Goal: Task Accomplishment & Management: Complete application form

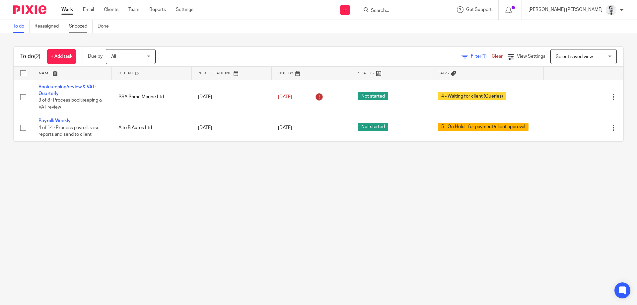
click at [80, 28] on link "Snoozed" at bounding box center [81, 26] width 24 height 13
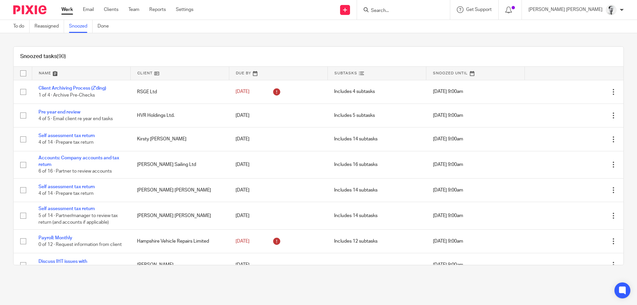
drag, startPoint x: 43, startPoint y: 74, endPoint x: 74, endPoint y: 73, distance: 31.2
click at [42, 74] on link at bounding box center [81, 73] width 98 height 13
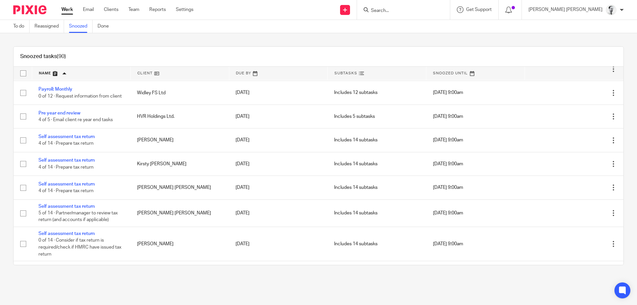
scroll to position [1143, 0]
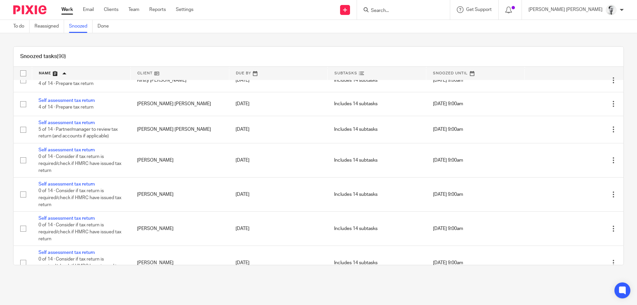
click at [425, 8] on input "Search" at bounding box center [400, 11] width 60 height 6
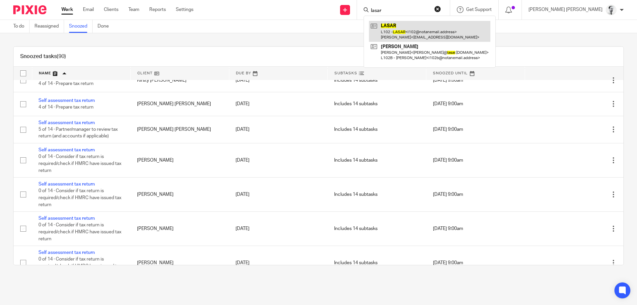
type input "lasar"
click at [432, 28] on link at bounding box center [429, 31] width 121 height 21
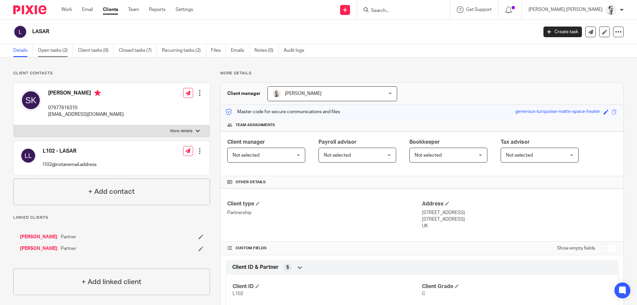
click at [61, 48] on link "Open tasks (2)" at bounding box center [55, 50] width 35 height 13
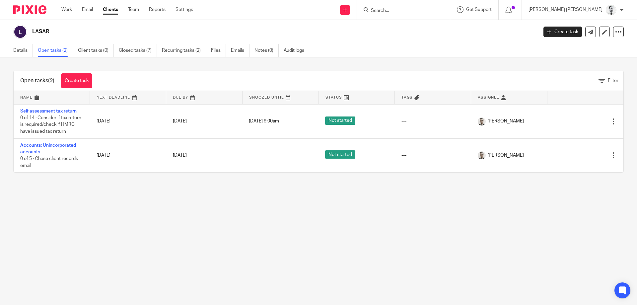
click at [522, 13] on div at bounding box center [510, 10] width 23 height 20
click at [515, 11] on div at bounding box center [510, 9] width 10 height 7
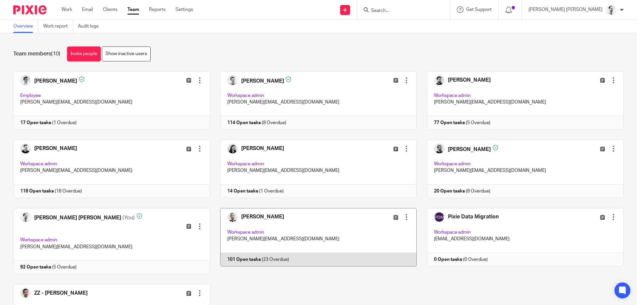
click at [276, 216] on link at bounding box center [313, 241] width 207 height 66
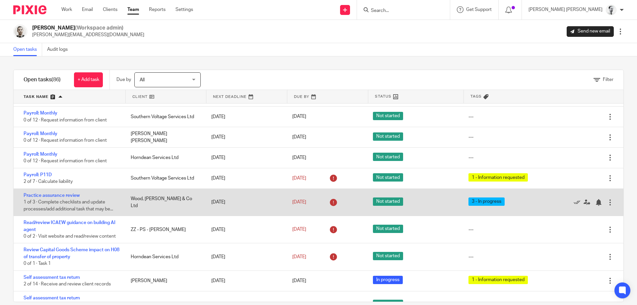
scroll to position [976, 0]
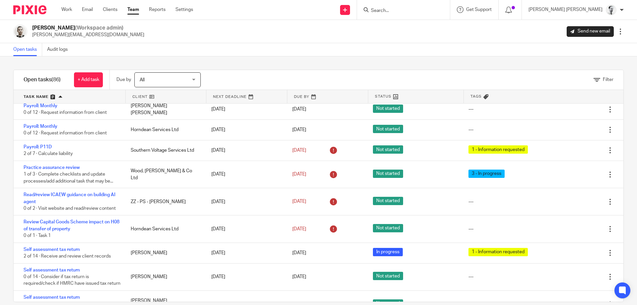
click at [430, 10] on input "Search" at bounding box center [400, 11] width 60 height 6
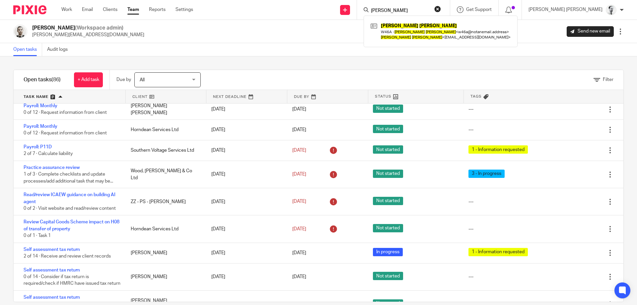
type input "jean watson"
click button "submit" at bounding box center [0, 0] width 0 height 0
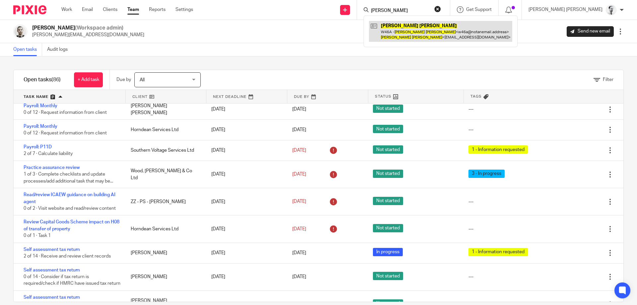
click at [451, 31] on link at bounding box center [440, 31] width 143 height 21
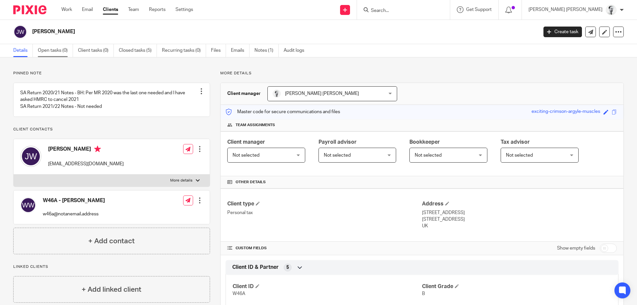
click at [51, 51] on link "Open tasks (0)" at bounding box center [55, 50] width 35 height 13
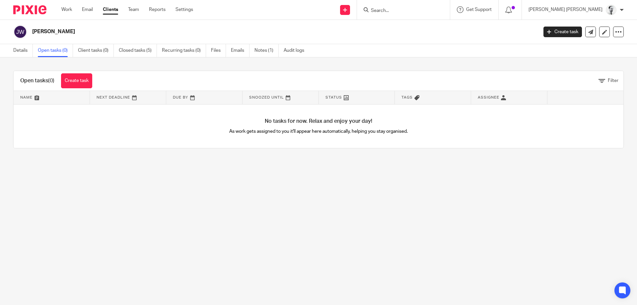
click at [68, 72] on div "Open tasks (0) Create task" at bounding box center [56, 81] width 85 height 20
click at [72, 83] on link "Create task" at bounding box center [76, 80] width 31 height 15
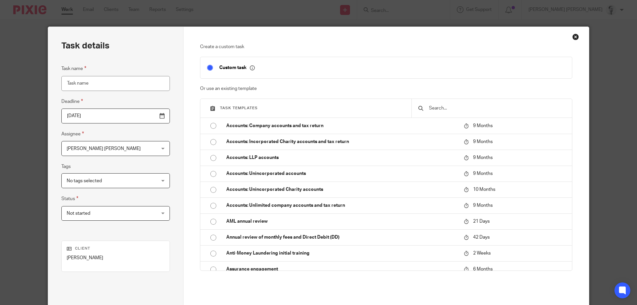
click at [463, 107] on input "text" at bounding box center [496, 108] width 137 height 7
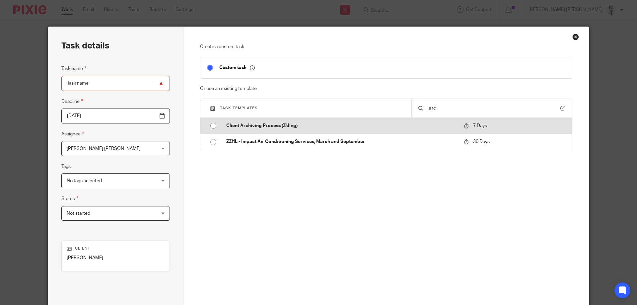
type input "arc"
click at [411, 128] on p "Client Archiving Process (Z'ding)" at bounding box center [341, 125] width 231 height 7
type input "2025-08-29"
type input "Client Archiving Process (Z'ding)"
checkbox input "false"
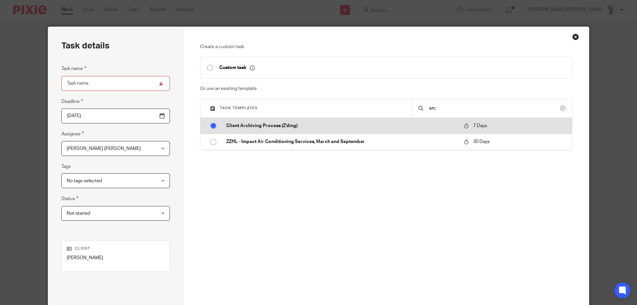
radio input "true"
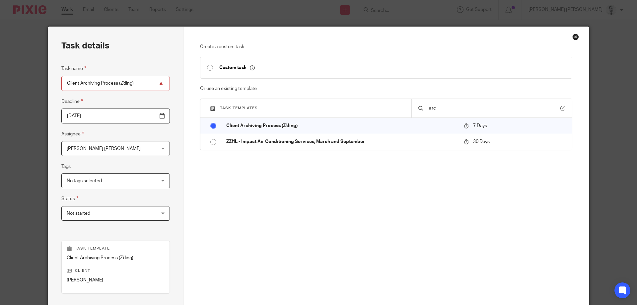
scroll to position [87, 0]
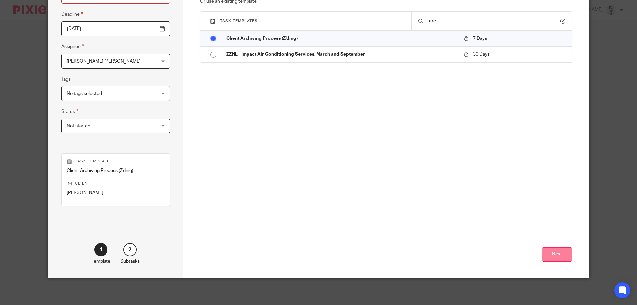
click at [558, 250] on button "Next" at bounding box center [557, 254] width 31 height 14
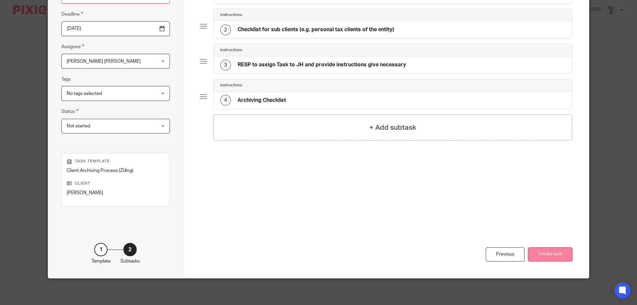
click at [550, 250] on button "Create task" at bounding box center [550, 254] width 44 height 14
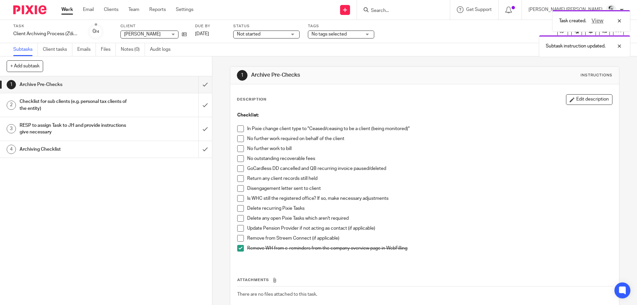
click at [241, 235] on span at bounding box center [240, 238] width 7 height 7
click at [242, 228] on span at bounding box center [240, 228] width 7 height 7
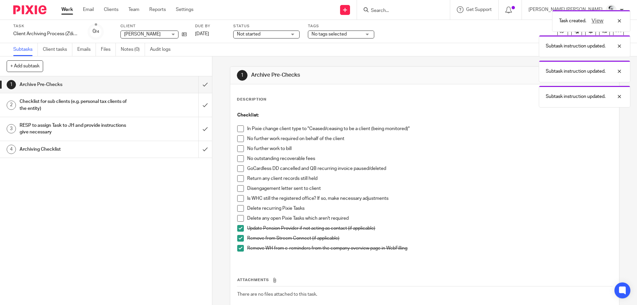
click at [241, 217] on span at bounding box center [240, 218] width 7 height 7
click at [241, 209] on span at bounding box center [240, 208] width 7 height 7
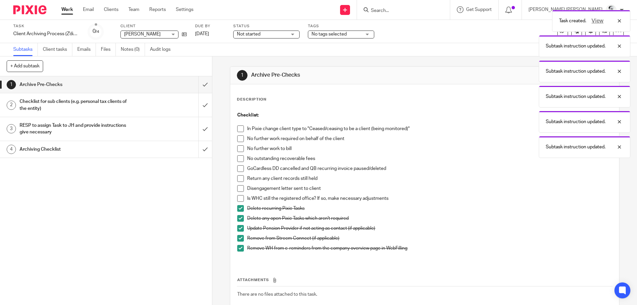
click at [241, 197] on span at bounding box center [240, 198] width 7 height 7
click at [240, 187] on span at bounding box center [240, 188] width 7 height 7
click at [241, 178] on span at bounding box center [240, 178] width 7 height 7
click at [242, 169] on span at bounding box center [240, 168] width 7 height 7
click at [241, 159] on span at bounding box center [240, 158] width 7 height 7
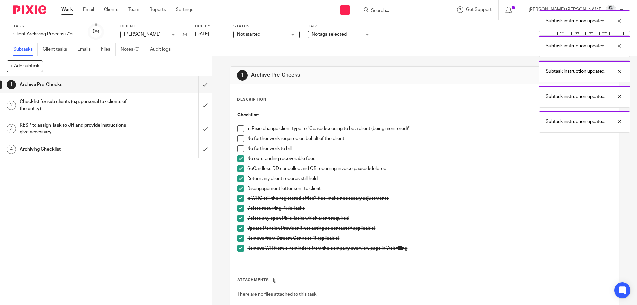
click at [241, 146] on span at bounding box center [240, 148] width 7 height 7
click at [243, 135] on li "In Pixie change client type to "Ceased/ceasing to be a client (being monitored)"" at bounding box center [424, 130] width 375 height 10
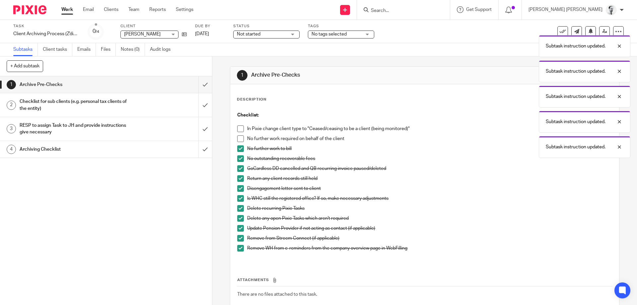
click at [239, 135] on span at bounding box center [240, 138] width 7 height 7
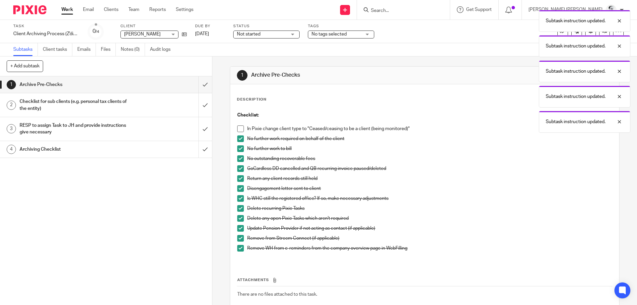
click at [241, 124] on p at bounding box center [424, 121] width 375 height 7
click at [240, 128] on span at bounding box center [240, 128] width 7 height 7
click at [203, 84] on input "submit" at bounding box center [106, 84] width 212 height 17
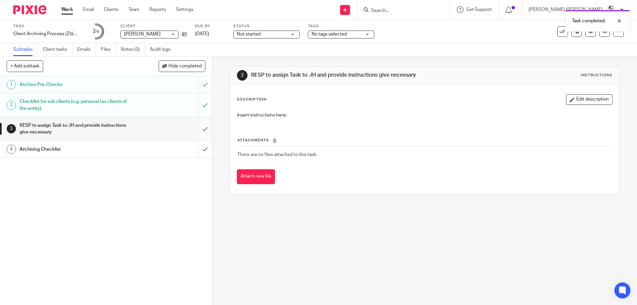
drag, startPoint x: 0, startPoint y: 0, endPoint x: 206, endPoint y: 130, distance: 243.7
click at [207, 130] on input "submit" at bounding box center [106, 129] width 212 height 24
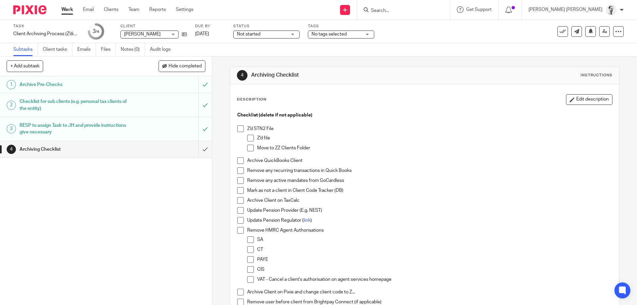
click at [430, 11] on input "Search" at bounding box center [400, 11] width 60 height 6
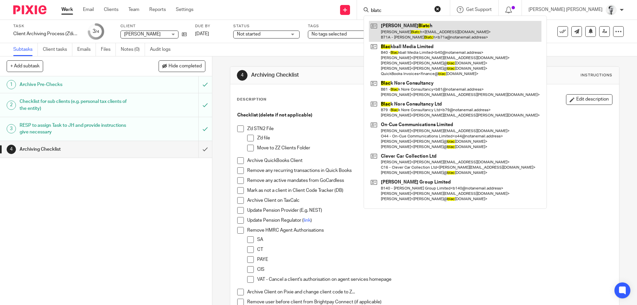
type input "blatc"
click at [453, 35] on link at bounding box center [455, 31] width 173 height 21
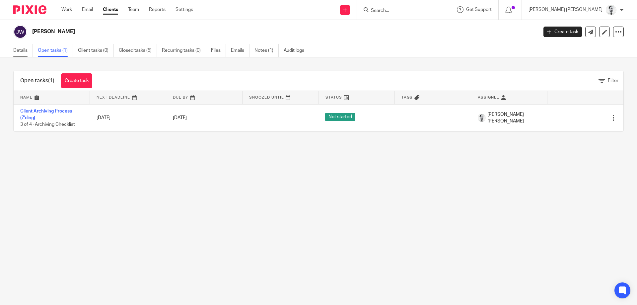
click at [18, 54] on link "Details" at bounding box center [23, 50] width 20 height 13
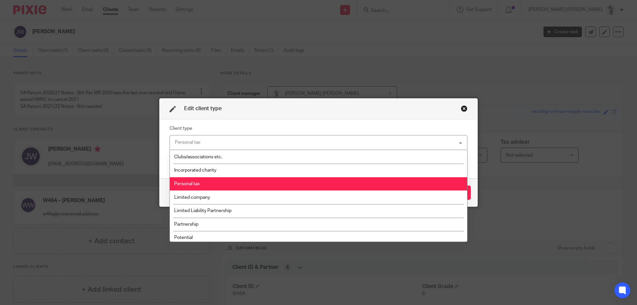
scroll to position [96, 0]
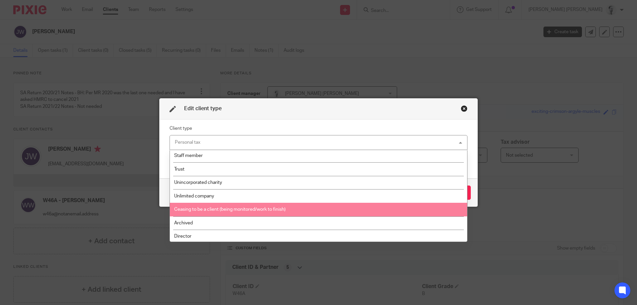
click at [239, 211] on span "Ceasing to be a client (being monitored/work to finish)" at bounding box center [229, 209] width 111 height 5
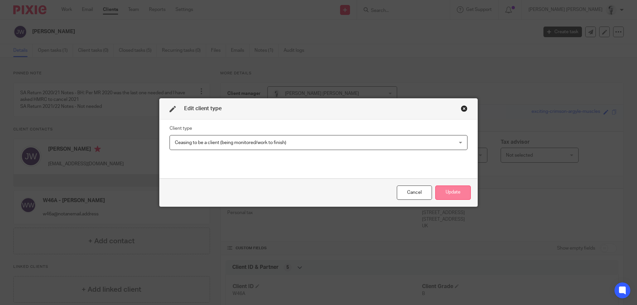
click at [455, 192] on button "Update" at bounding box center [453, 192] width 36 height 14
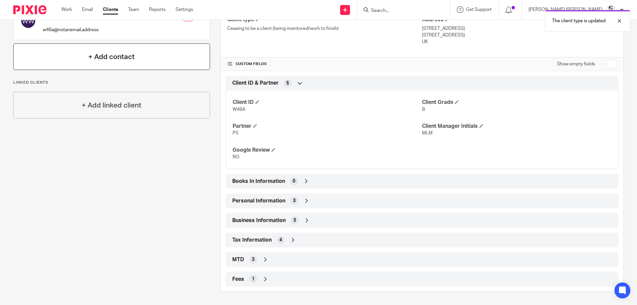
scroll to position [0, 0]
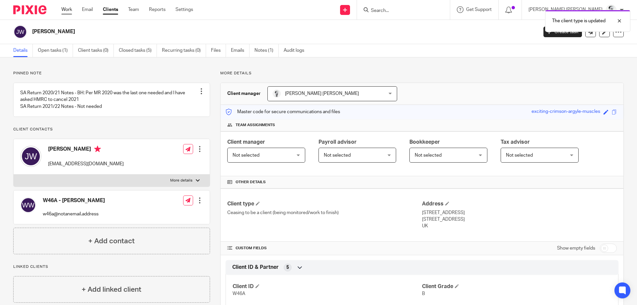
click at [66, 12] on link "Work" at bounding box center [66, 9] width 11 height 7
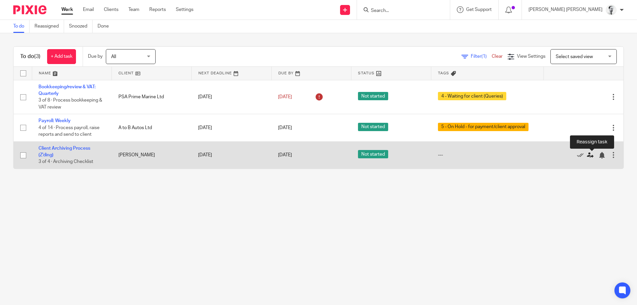
click at [588, 155] on icon at bounding box center [590, 155] width 7 height 7
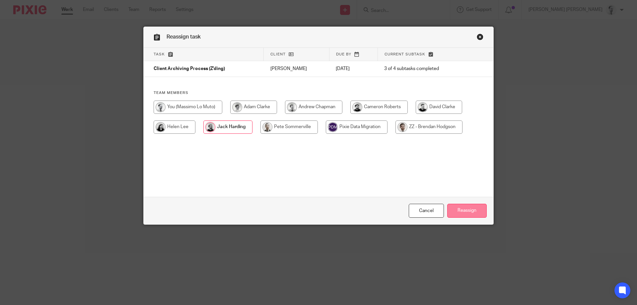
click at [472, 211] on input "Reassign" at bounding box center [466, 211] width 39 height 14
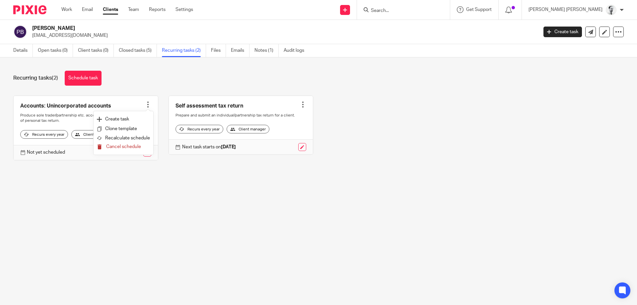
click at [136, 148] on span "Cancel schedule" at bounding box center [123, 146] width 35 height 5
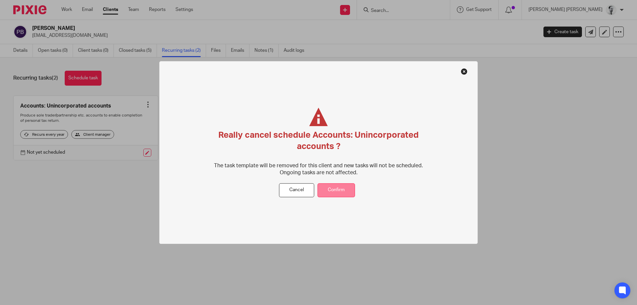
click at [348, 186] on button "Confirm" at bounding box center [336, 190] width 37 height 14
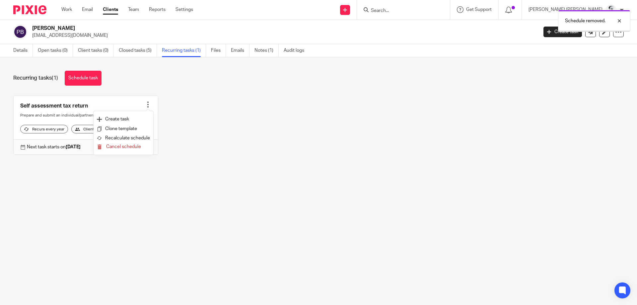
click at [139, 147] on span "Cancel schedule" at bounding box center [123, 146] width 35 height 5
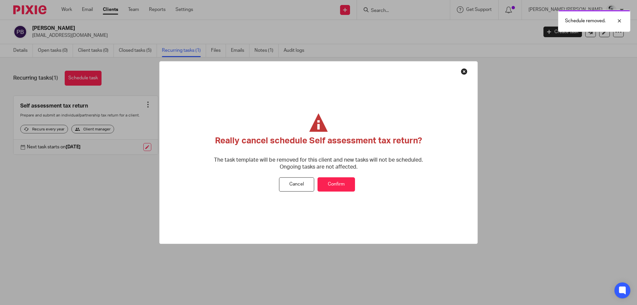
drag, startPoint x: 345, startPoint y: 185, endPoint x: 335, endPoint y: 175, distance: 13.8
click at [345, 185] on button "Confirm" at bounding box center [336, 185] width 37 height 14
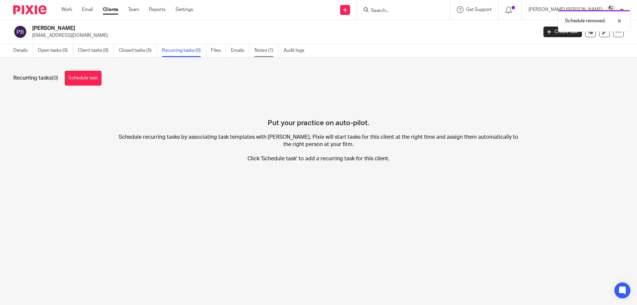
click at [271, 53] on link "Notes (1)" at bounding box center [266, 50] width 24 height 13
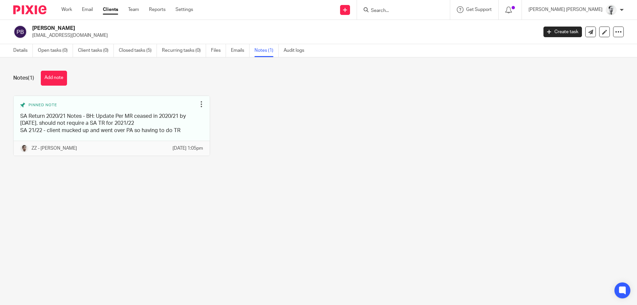
click at [149, 52] on link "Closed tasks (5)" at bounding box center [138, 50] width 38 height 13
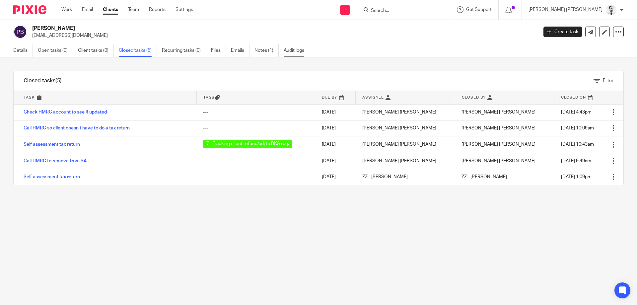
click at [292, 53] on link "Audit logs" at bounding box center [297, 50] width 26 height 13
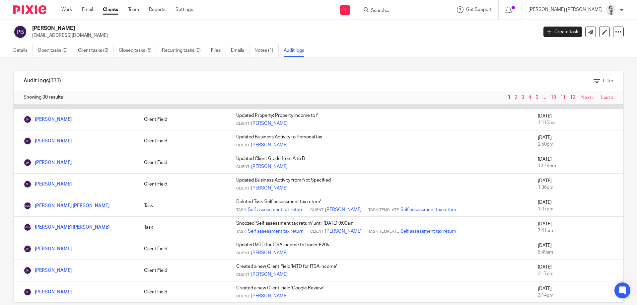
scroll to position [51, 0]
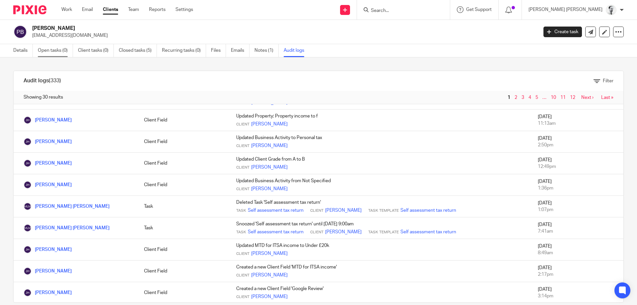
click at [48, 51] on link "Open tasks (0)" at bounding box center [55, 50] width 35 height 13
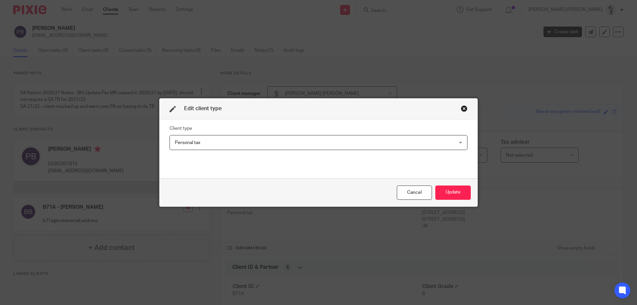
click at [237, 135] on div "Personal tax Personal tax" at bounding box center [319, 142] width 298 height 15
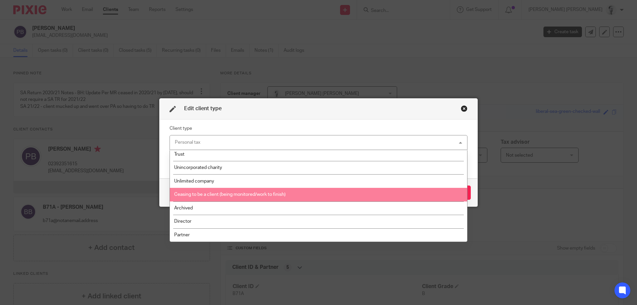
scroll to position [111, 0]
drag, startPoint x: 225, startPoint y: 191, endPoint x: 244, endPoint y: 195, distance: 19.3
click at [225, 191] on li "Ceasing to be a client (being monitored/work to finish)" at bounding box center [318, 195] width 297 height 14
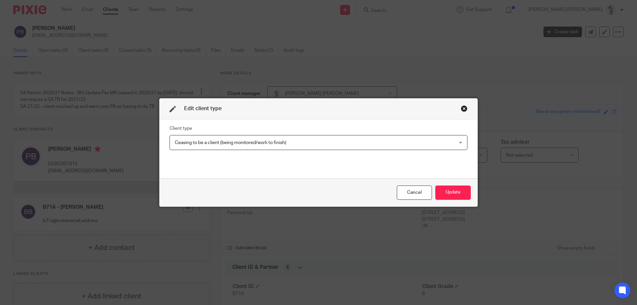
click at [432, 193] on div "Cancel Update" at bounding box center [319, 193] width 318 height 28
click at [438, 194] on button "Update" at bounding box center [453, 192] width 36 height 14
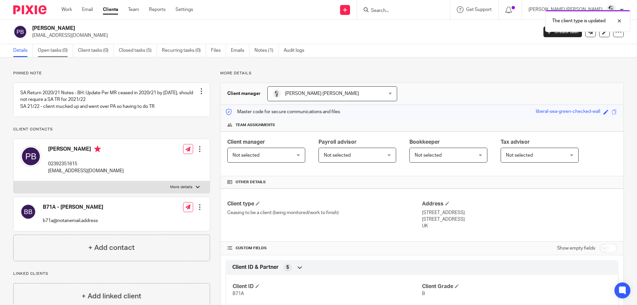
click at [47, 50] on link "Open tasks (0)" at bounding box center [55, 50] width 35 height 13
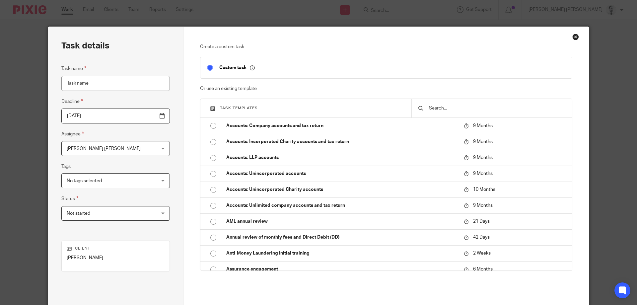
click at [463, 108] on input "text" at bounding box center [496, 108] width 137 height 7
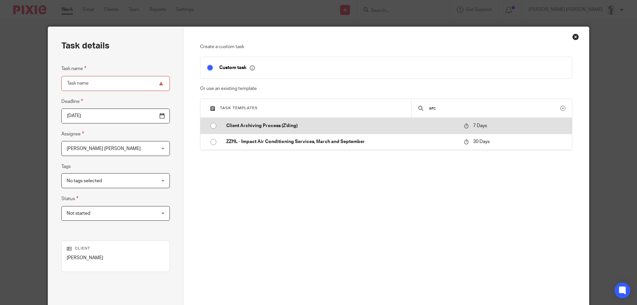
type input "arc"
click at [388, 124] on p "Client Archiving Process (Z'ding)" at bounding box center [341, 125] width 231 height 7
type input "[DATE]"
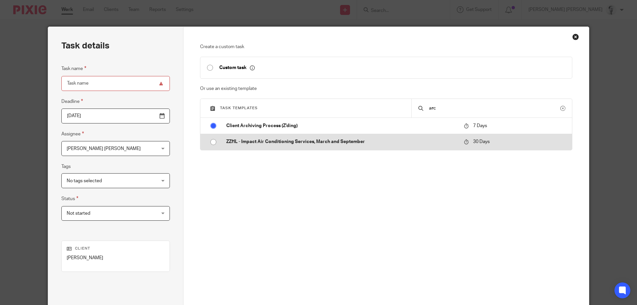
type input "Client Archiving Process (Z'ding)"
checkbox input "false"
radio input "true"
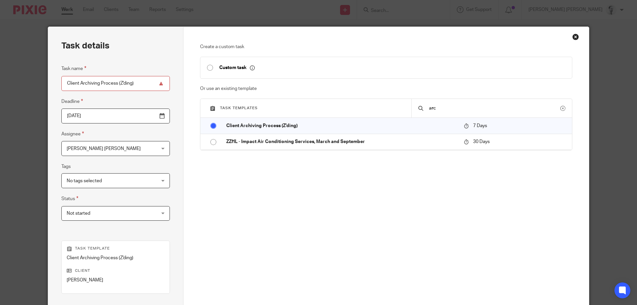
scroll to position [87, 0]
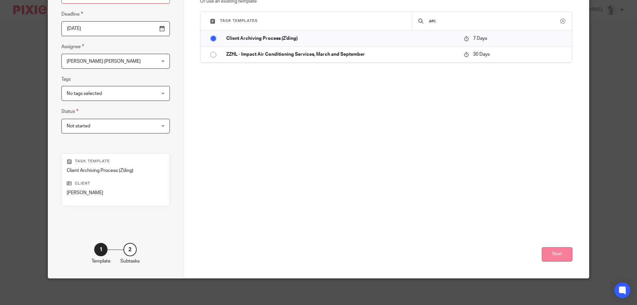
click at [568, 250] on button "Next" at bounding box center [557, 254] width 31 height 14
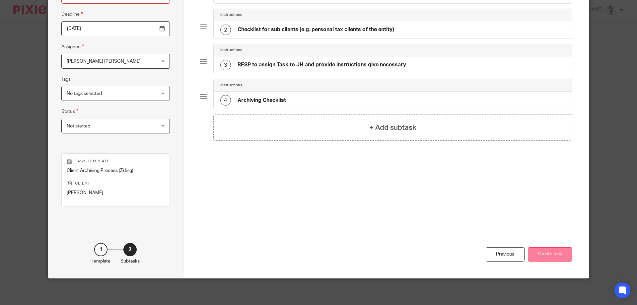
click at [554, 249] on button "Create task" at bounding box center [550, 254] width 44 height 14
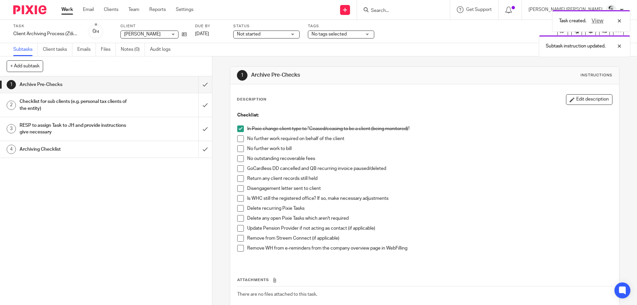
drag, startPoint x: 0, startPoint y: 0, endPoint x: 240, endPoint y: 138, distance: 276.9
click at [240, 138] on span at bounding box center [240, 138] width 7 height 7
drag, startPoint x: 241, startPoint y: 150, endPoint x: 242, endPoint y: 155, distance: 5.4
click at [241, 149] on span at bounding box center [240, 148] width 7 height 7
click at [242, 157] on span at bounding box center [240, 158] width 7 height 7
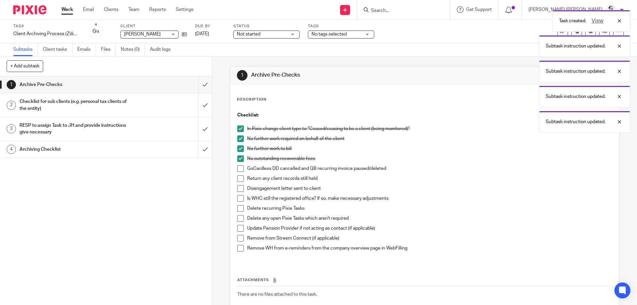
click at [241, 168] on span at bounding box center [240, 168] width 7 height 7
click at [240, 182] on li "Return any client records still held" at bounding box center [424, 180] width 375 height 10
click at [239, 180] on span at bounding box center [240, 178] width 7 height 7
click at [240, 188] on span at bounding box center [240, 188] width 7 height 7
click at [241, 197] on span at bounding box center [240, 198] width 7 height 7
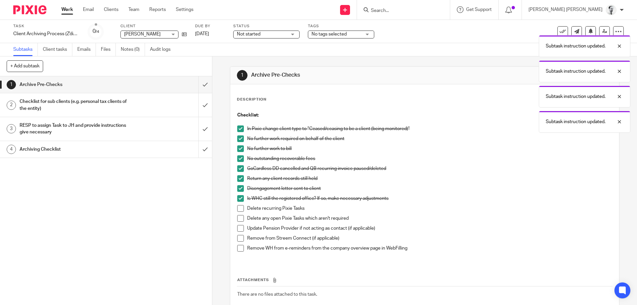
click at [242, 209] on span at bounding box center [240, 208] width 7 height 7
click at [241, 218] on span at bounding box center [240, 218] width 7 height 7
click at [241, 227] on span at bounding box center [240, 228] width 7 height 7
click at [240, 241] on span at bounding box center [240, 238] width 7 height 7
click at [240, 247] on span at bounding box center [240, 248] width 7 height 7
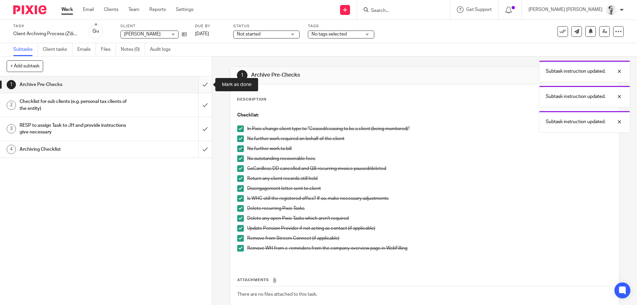
click at [204, 84] on input "submit" at bounding box center [106, 84] width 212 height 17
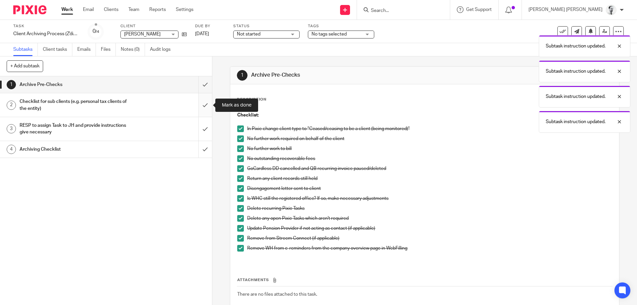
click at [202, 107] on input "submit" at bounding box center [106, 105] width 212 height 24
click at [202, 129] on input "submit" at bounding box center [106, 129] width 212 height 24
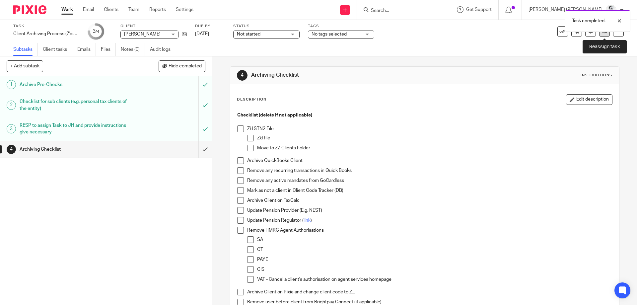
click at [601, 34] on link at bounding box center [604, 31] width 11 height 11
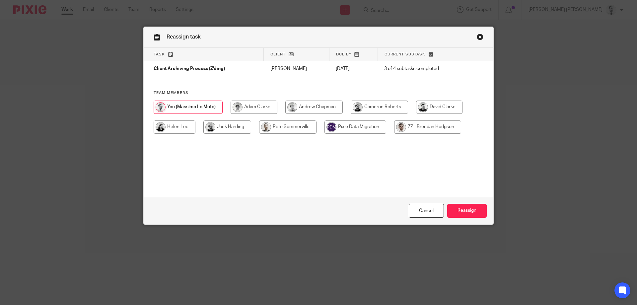
click at [228, 130] on input "radio" at bounding box center [227, 126] width 48 height 13
radio input "true"
click at [460, 203] on div "Cancel Reassign" at bounding box center [319, 211] width 350 height 28
click at [462, 222] on div "Cancel Reassign" at bounding box center [319, 211] width 350 height 28
click at [461, 214] on input "Reassign" at bounding box center [466, 211] width 39 height 14
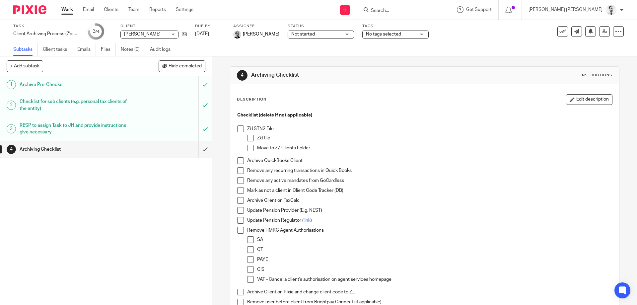
drag, startPoint x: 64, startPoint y: 10, endPoint x: 68, endPoint y: 10, distance: 4.3
click at [64, 10] on link "Work" at bounding box center [67, 9] width 12 height 7
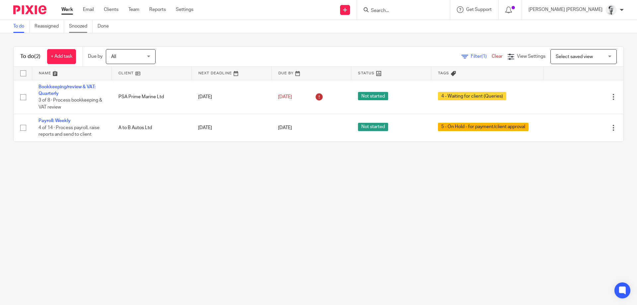
click at [83, 25] on link "Snoozed" at bounding box center [81, 26] width 24 height 13
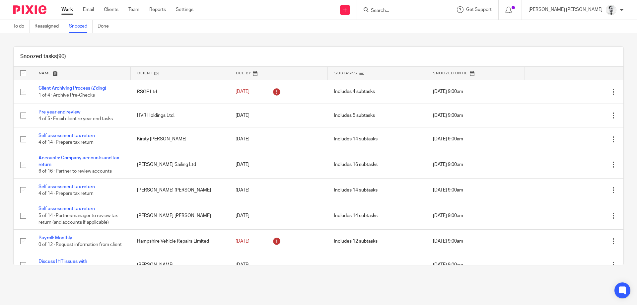
click at [44, 69] on link at bounding box center [81, 73] width 98 height 13
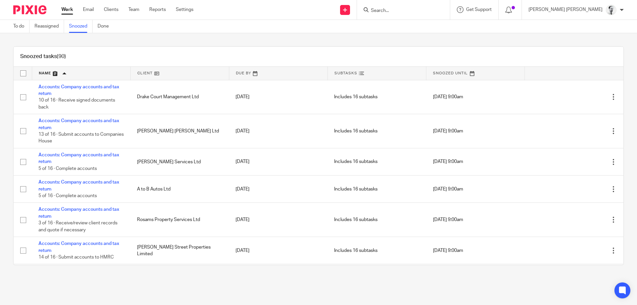
click at [430, 9] on input "Search" at bounding box center [400, 11] width 60 height 6
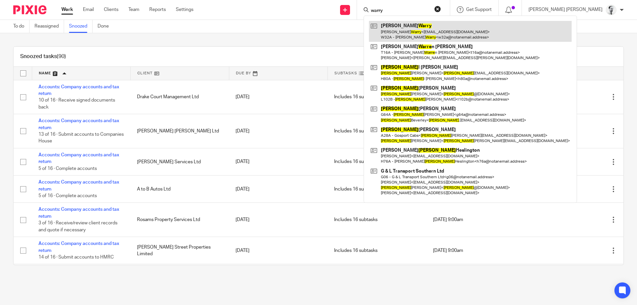
type input "warry"
click at [431, 37] on link at bounding box center [470, 31] width 203 height 21
